Goal: Use online tool/utility: Use online tool/utility

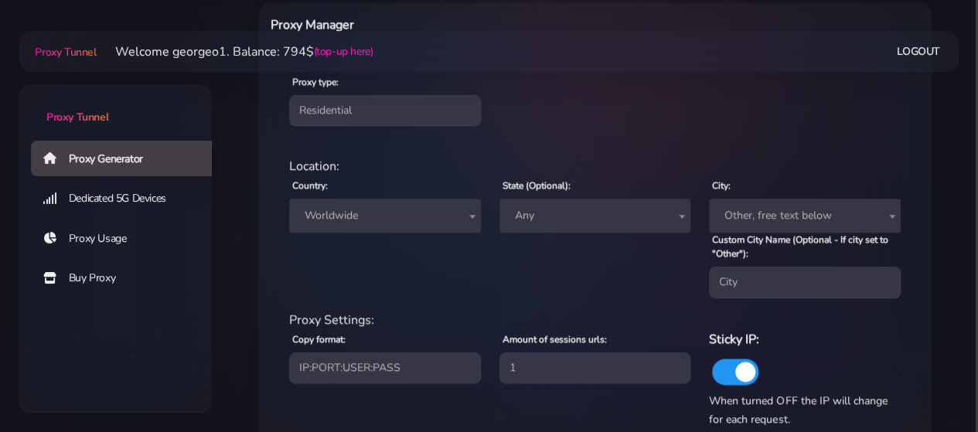
scroll to position [583, 0]
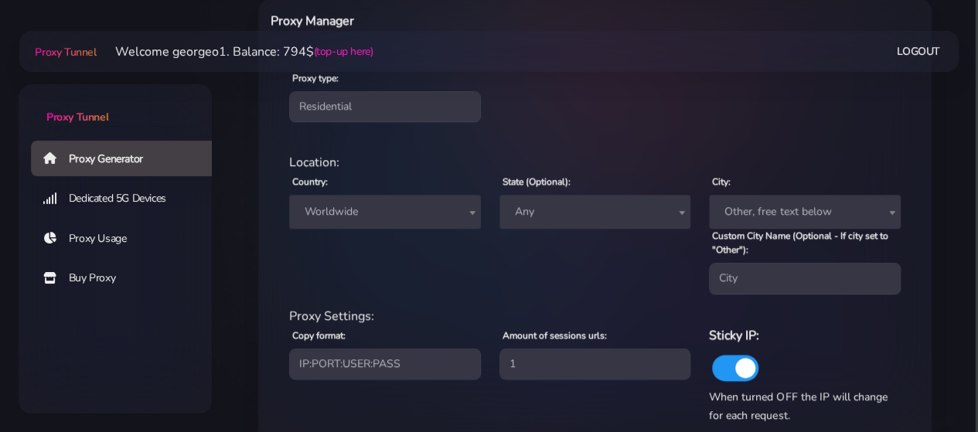
click at [400, 219] on span "Worldwide" at bounding box center [384, 212] width 173 height 22
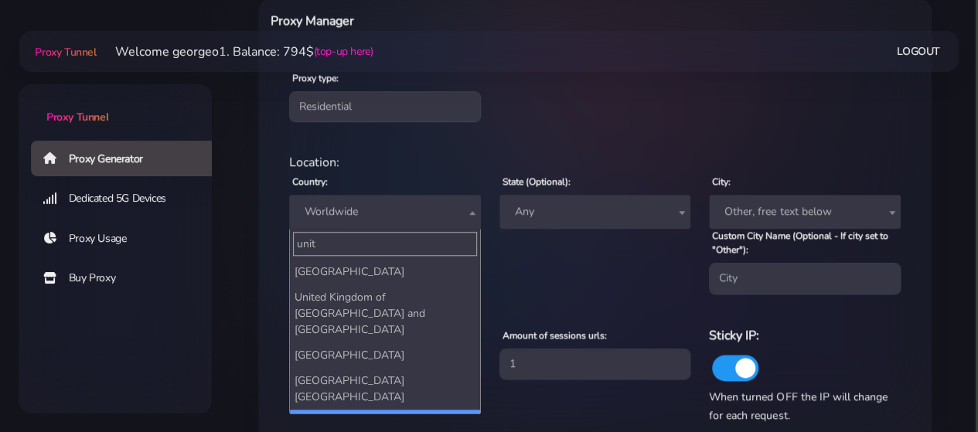
type input "unit"
select select "US"
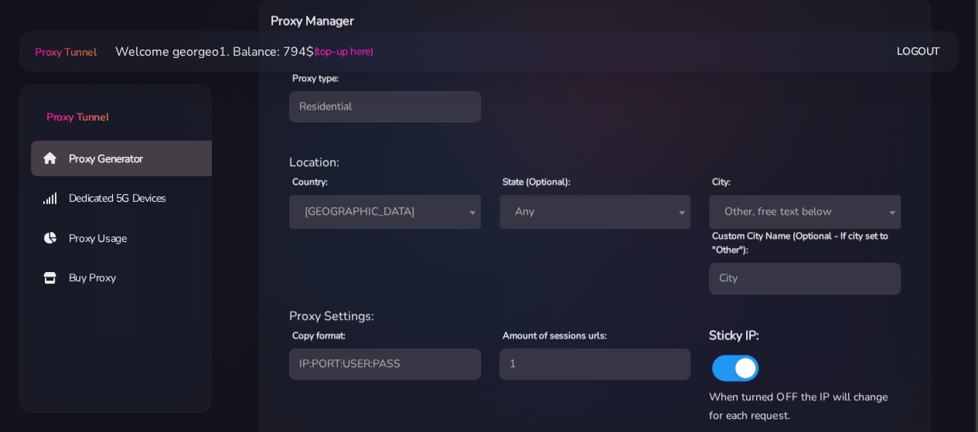
scroll to position [673, 0]
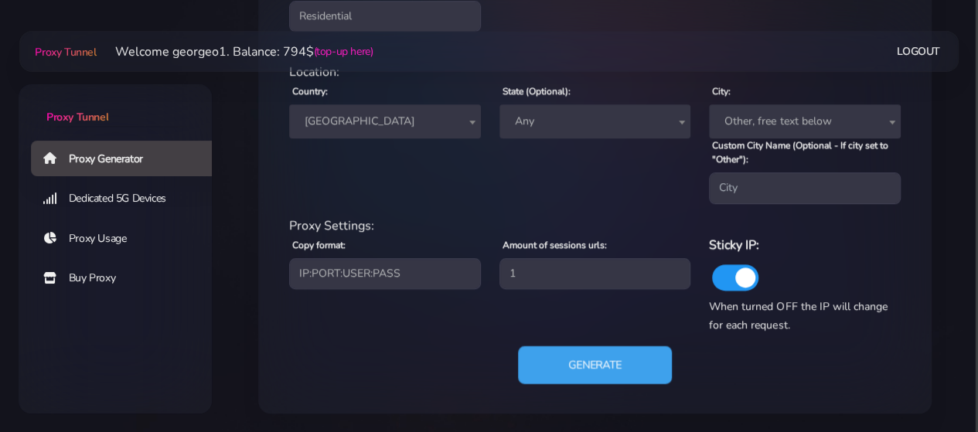
click at [556, 356] on button "Generate" at bounding box center [595, 364] width 154 height 38
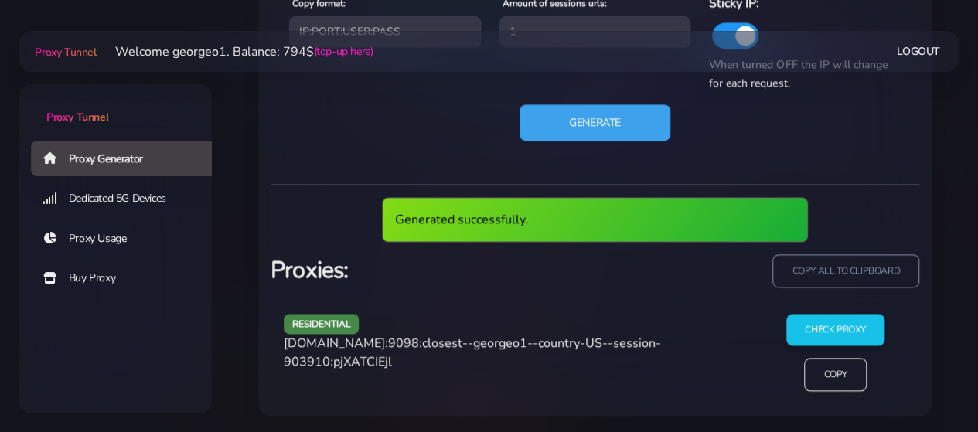
scroll to position [859, 0]
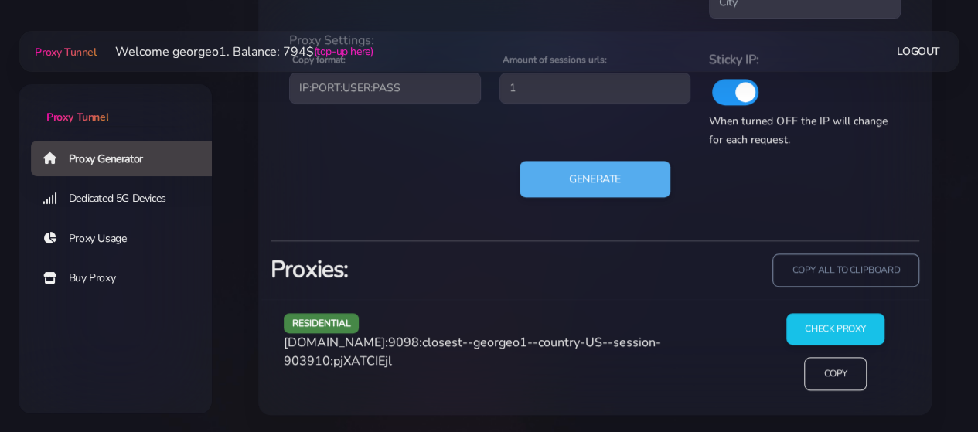
click at [398, 342] on span "[DOMAIN_NAME]:9098:closest--georgeo1--country-US--session-903910:pjXATCIEjl" at bounding box center [472, 352] width 377 height 36
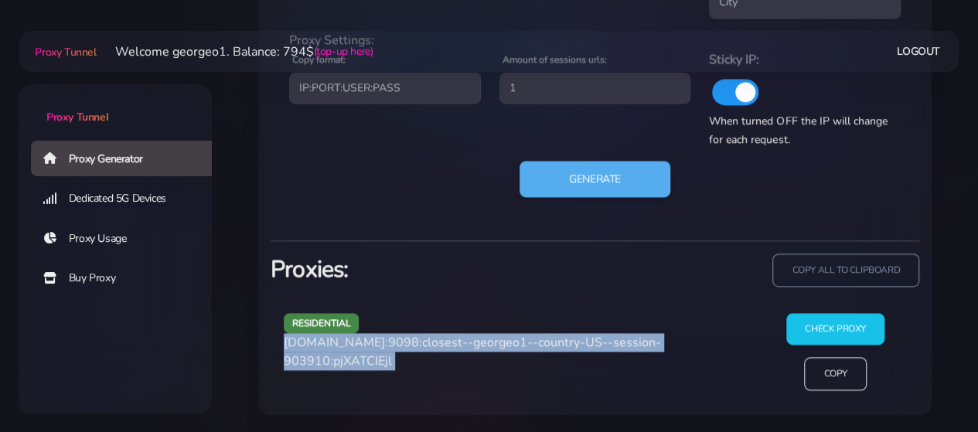
click at [398, 342] on span "[DOMAIN_NAME]:9098:closest--georgeo1--country-US--session-903910:pjXATCIEjl" at bounding box center [472, 352] width 377 height 36
copy div "[DOMAIN_NAME]:9098:closest--georgeo1--country-US--session-903910:pjXATCIEjl"
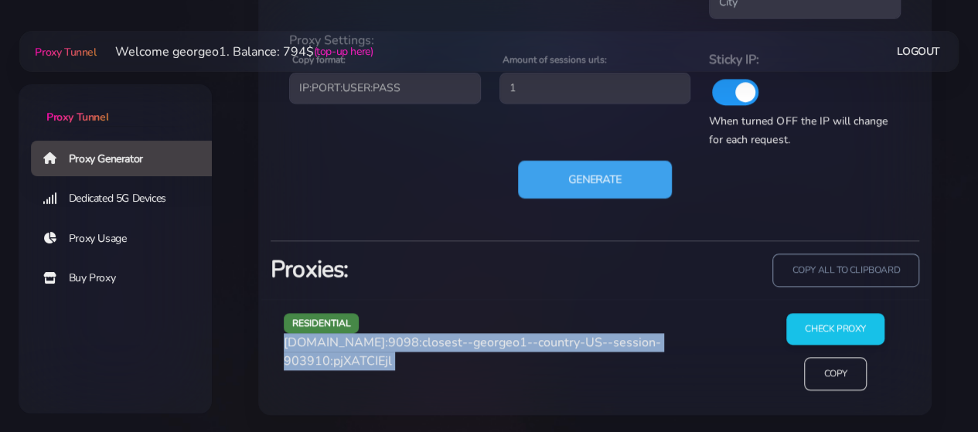
click at [550, 172] on button "Generate" at bounding box center [595, 179] width 154 height 38
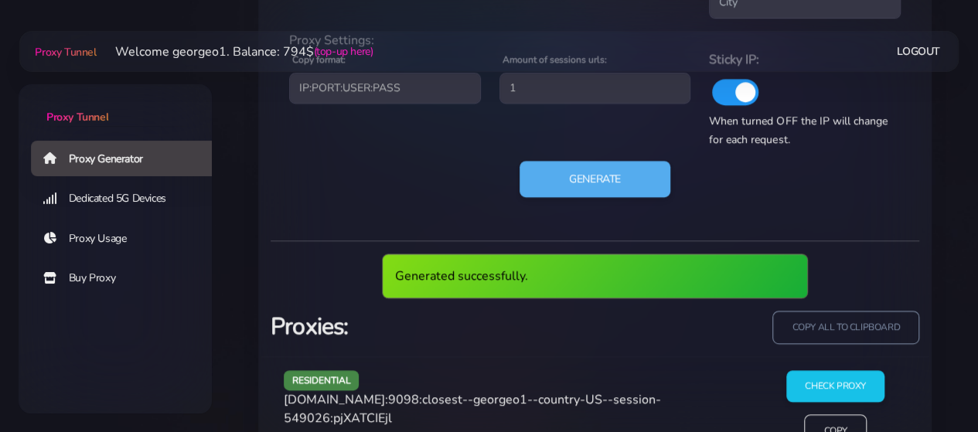
click at [343, 399] on span "[DOMAIN_NAME]:9098:closest--georgeo1--country-US--session-549026:pjXATCIEjl" at bounding box center [472, 409] width 377 height 36
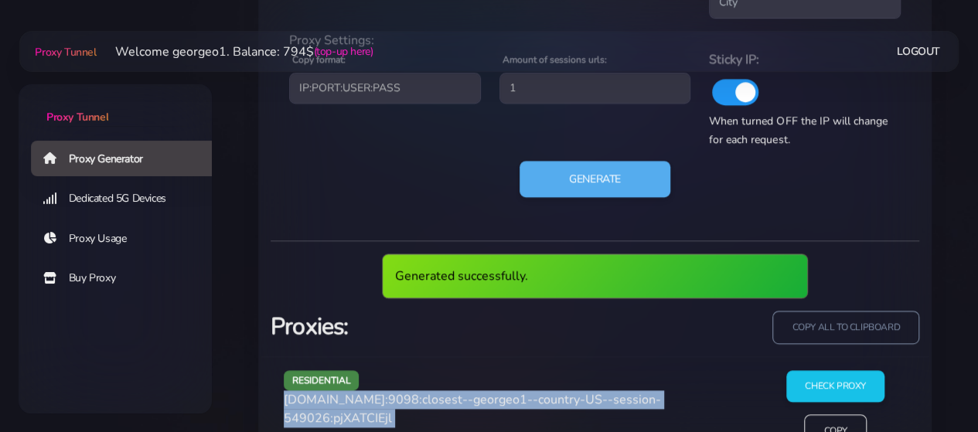
click at [343, 399] on span "[DOMAIN_NAME]:9098:closest--georgeo1--country-US--session-549026:pjXATCIEjl" at bounding box center [472, 409] width 377 height 36
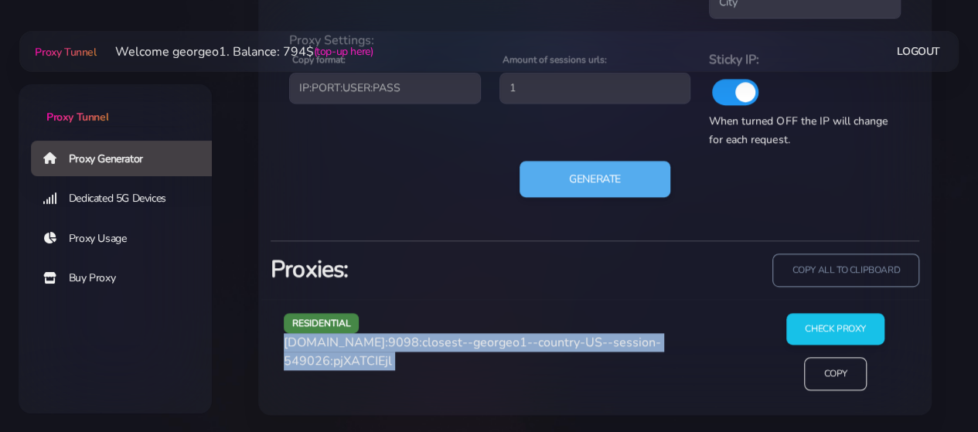
copy div "[DOMAIN_NAME]:9098:closest--georgeo1--country-US--session-549026:pjXATCIEjl"
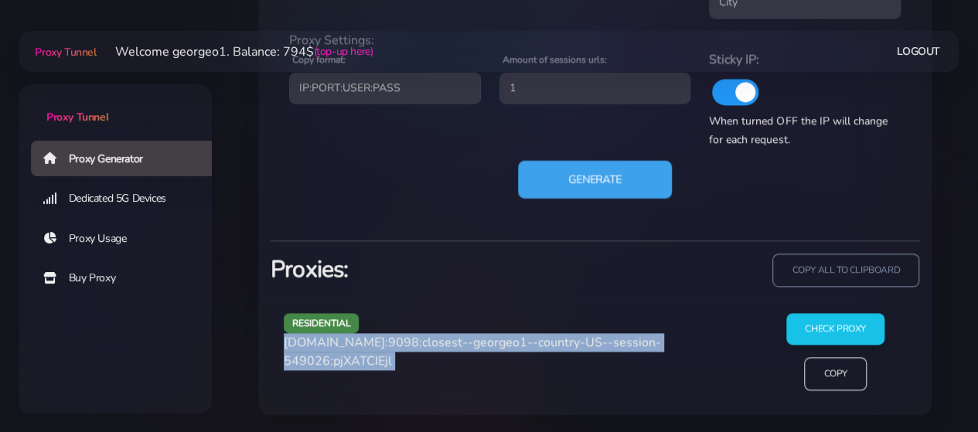
click at [580, 168] on button "Generate" at bounding box center [595, 179] width 154 height 38
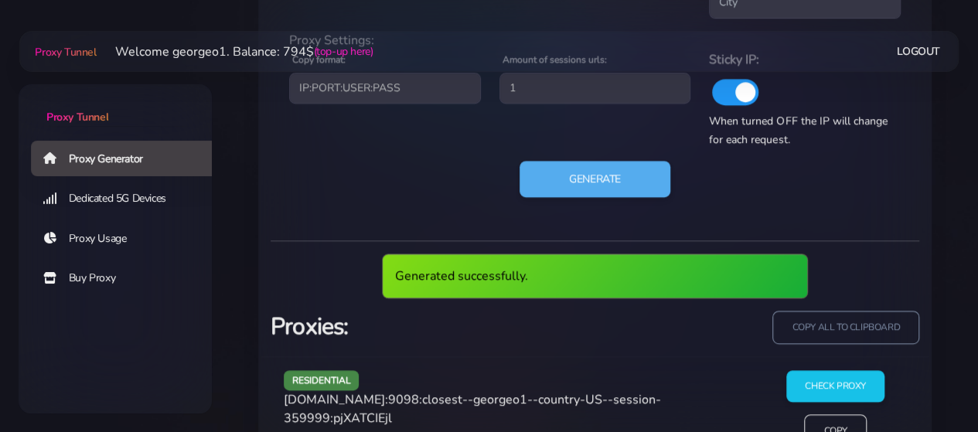
click at [390, 396] on span "[DOMAIN_NAME]:9098:closest--georgeo1--country-US--session-359999:pjXATCIEjl" at bounding box center [472, 409] width 377 height 36
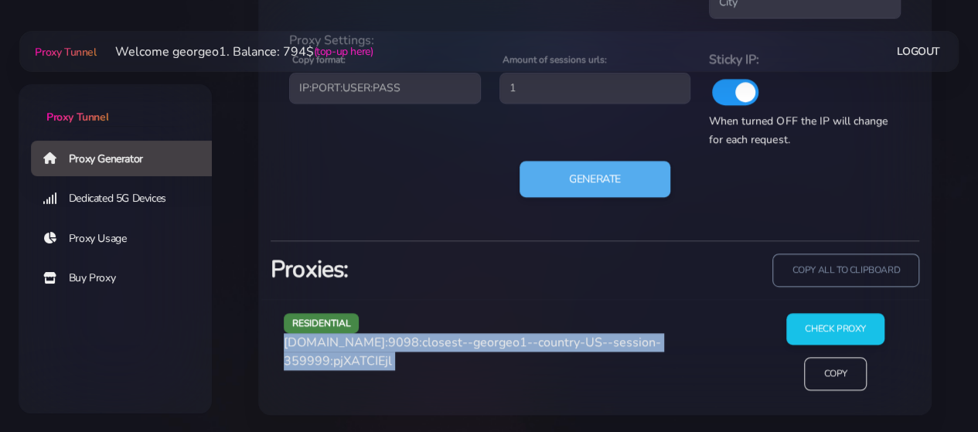
click at [390, 396] on div "residential [DOMAIN_NAME]:9098:closest--georgeo1--country-US--session-359999:pj…" at bounding box center [514, 358] width 481 height 90
copy div "[DOMAIN_NAME]:9098:closest--georgeo1--country-US--session-359999:pjXATCIEjl"
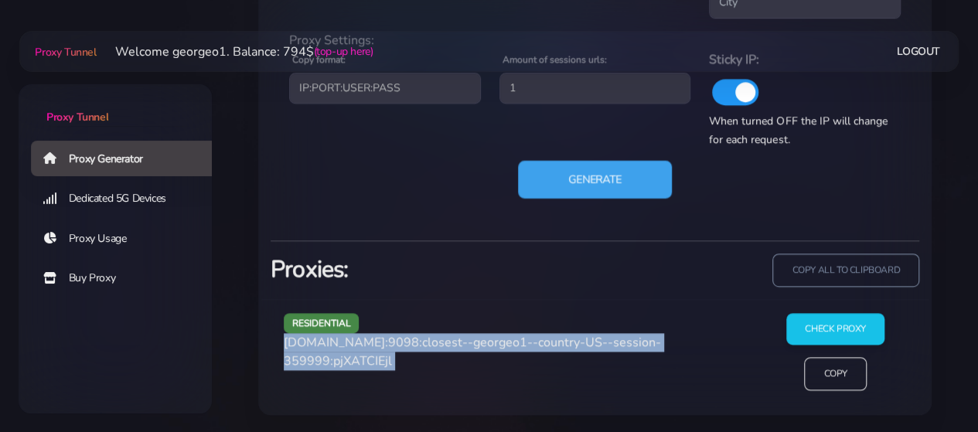
click at [598, 177] on button "Generate" at bounding box center [595, 179] width 154 height 38
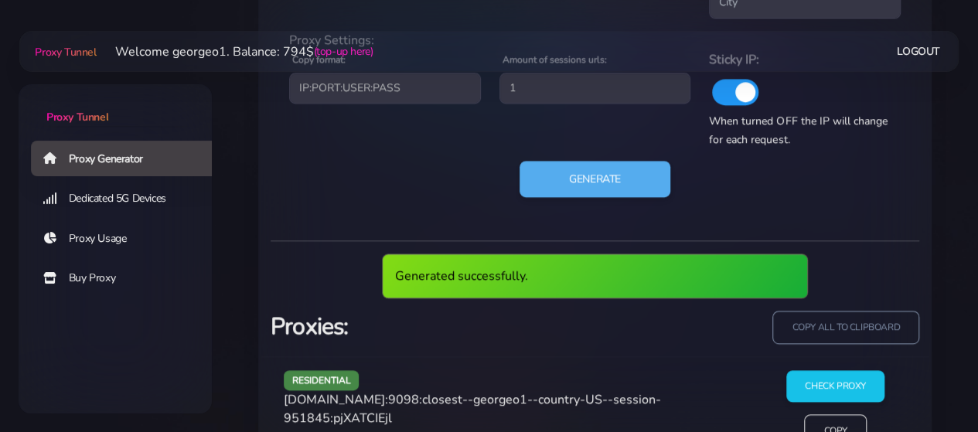
click at [394, 401] on span "[DOMAIN_NAME]:9098:closest--georgeo1--country-US--session-951845:pjXATCIEjl" at bounding box center [472, 409] width 377 height 36
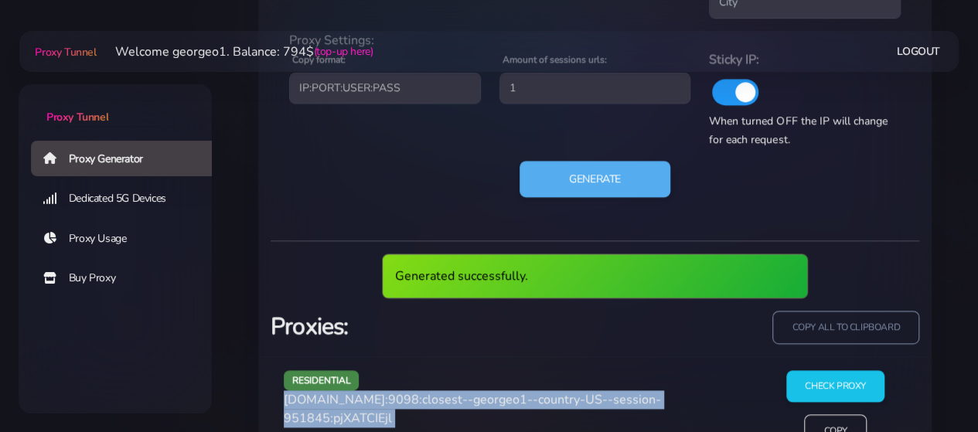
click at [394, 401] on span "[DOMAIN_NAME]:9098:closest--georgeo1--country-US--session-951845:pjXATCIEjl" at bounding box center [472, 409] width 377 height 36
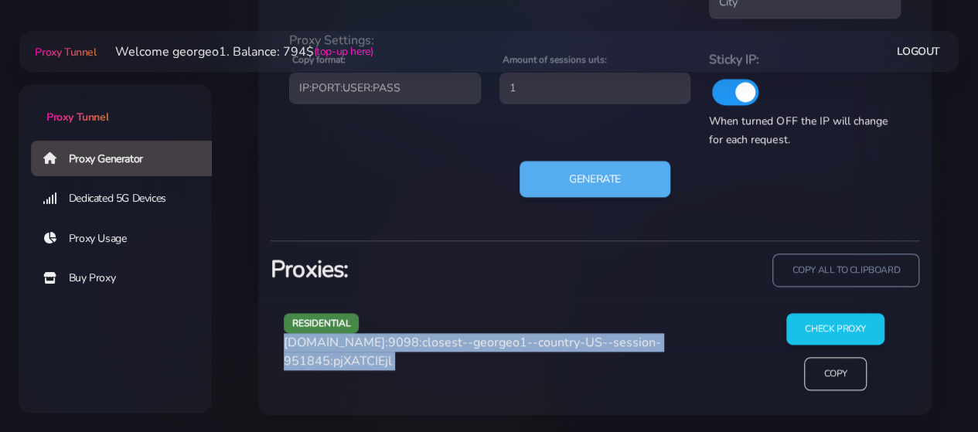
copy div "[DOMAIN_NAME]:9098:closest--georgeo1--country-US--session-951845:pjXATCIEjl"
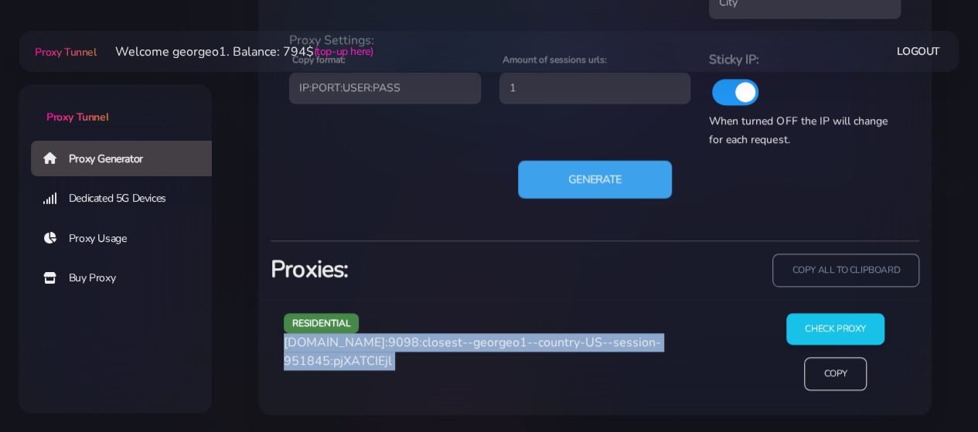
click at [596, 189] on button "Generate" at bounding box center [595, 179] width 154 height 38
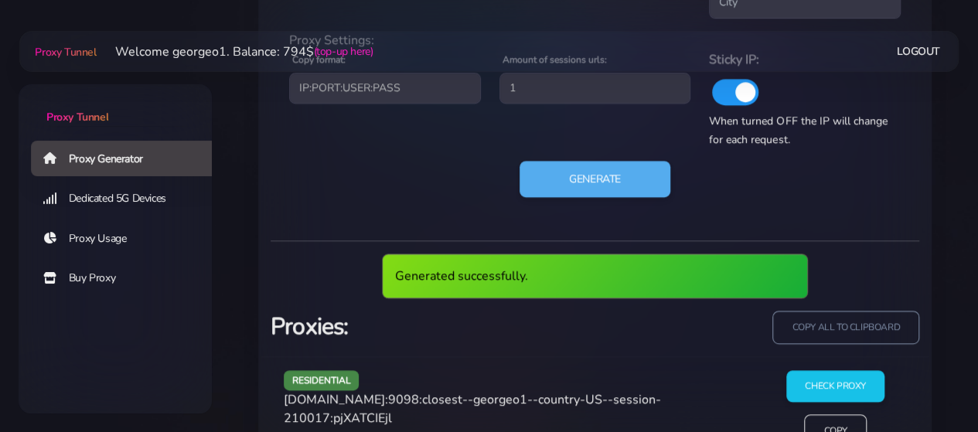
click at [371, 404] on span "[DOMAIN_NAME]:9098:closest--georgeo1--country-US--session-210017:pjXATCIEjl" at bounding box center [472, 409] width 377 height 36
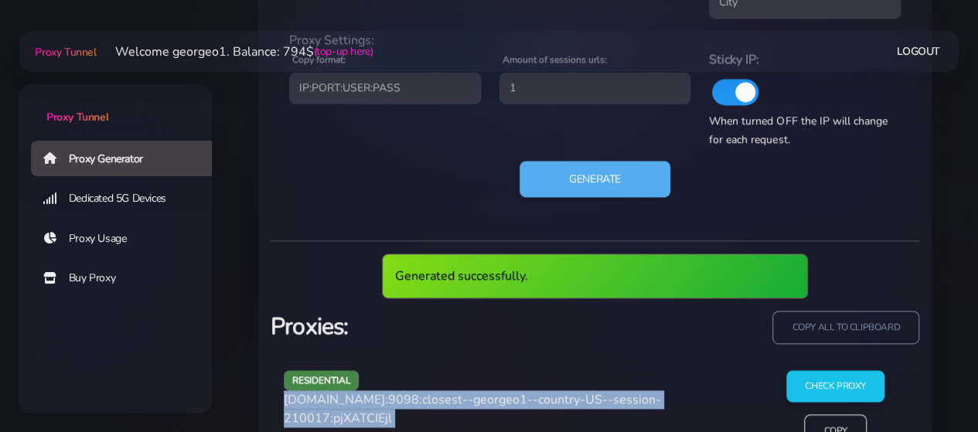
click at [371, 404] on span "[DOMAIN_NAME]:9098:closest--georgeo1--country-US--session-210017:pjXATCIEjl" at bounding box center [472, 409] width 377 height 36
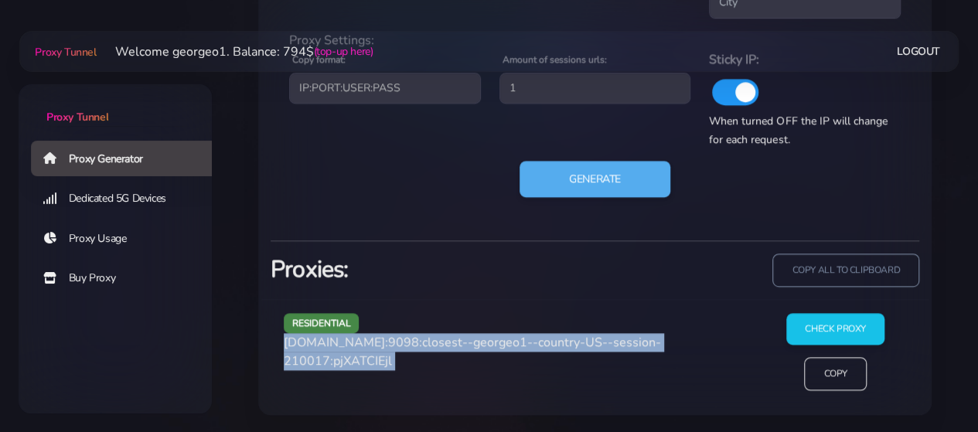
copy div "[DOMAIN_NAME]:9098:closest--georgeo1--country-US--session-210017:pjXATCIEjl"
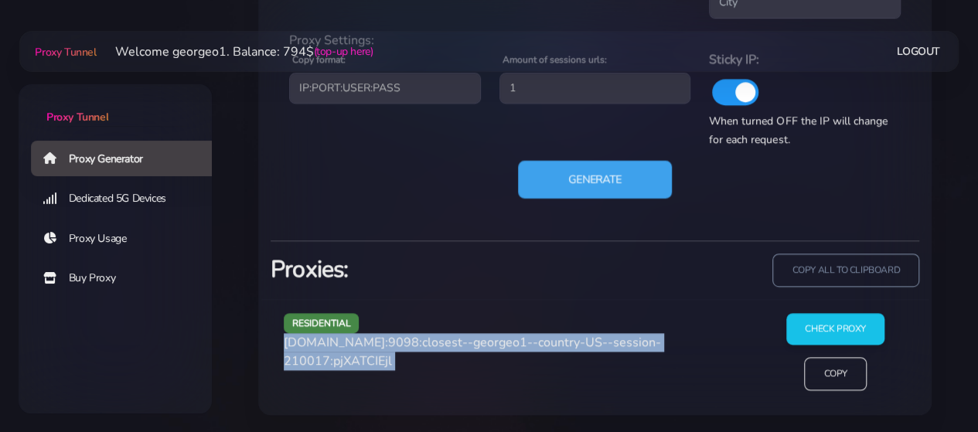
click at [572, 184] on button "Generate" at bounding box center [595, 179] width 154 height 38
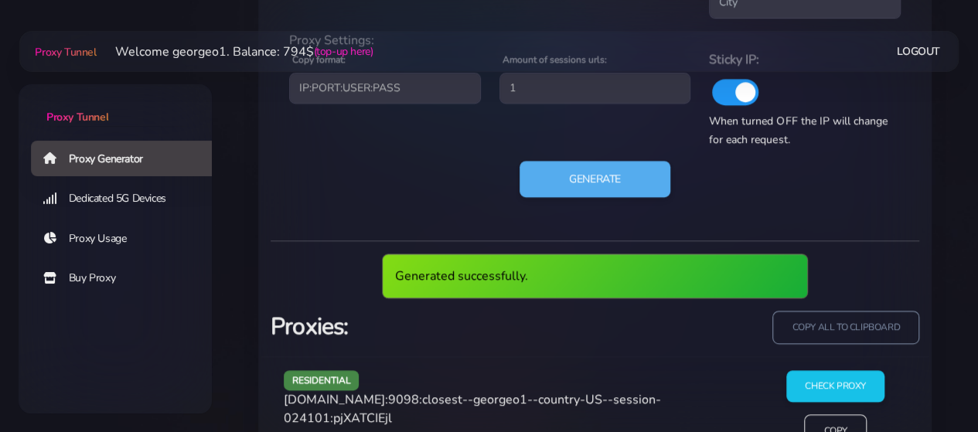
click at [441, 394] on span "[DOMAIN_NAME]:9098:closest--georgeo1--country-US--session-024101:pjXATCIEjl" at bounding box center [472, 409] width 377 height 36
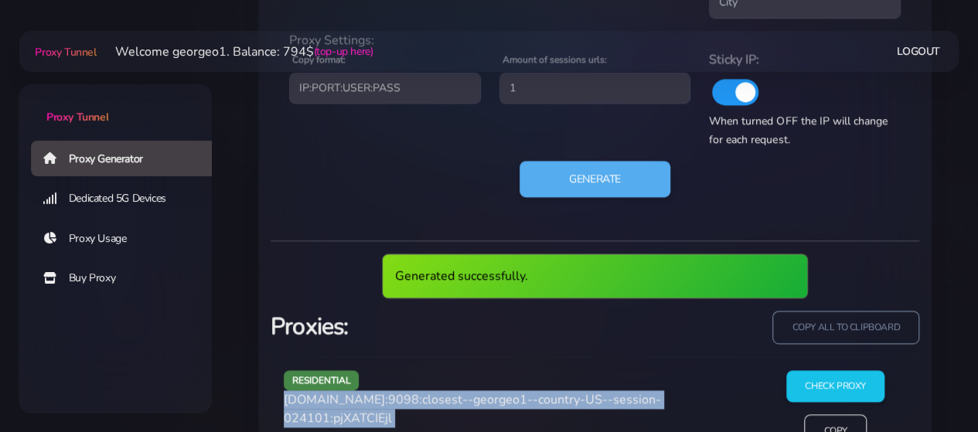
click at [441, 394] on span "[DOMAIN_NAME]:9098:closest--georgeo1--country-US--session-024101:pjXATCIEjl" at bounding box center [472, 409] width 377 height 36
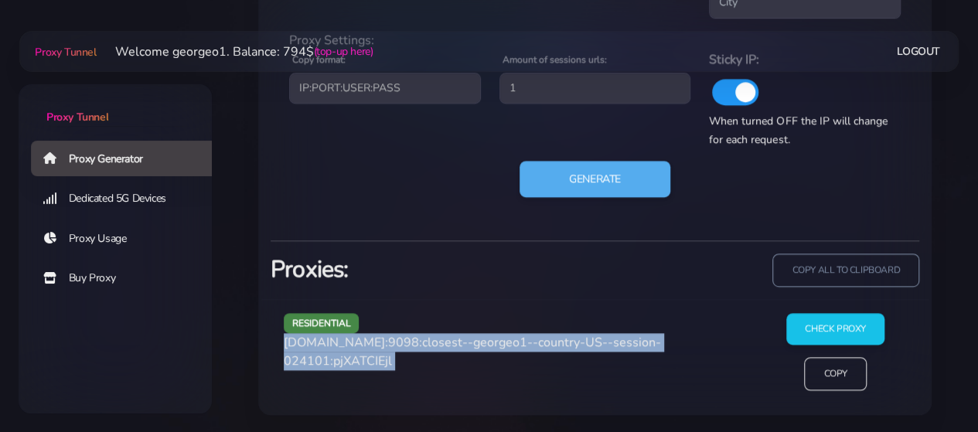
copy div "[DOMAIN_NAME]:9098:closest--georgeo1--country-US--session-024101:pjXATCIEjl"
